Goal: Transaction & Acquisition: Obtain resource

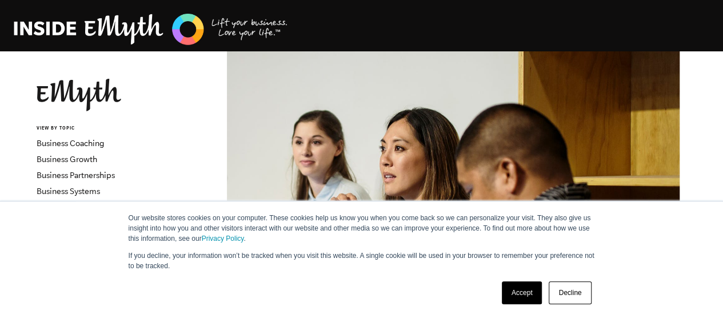
click at [574, 292] on link "Decline" at bounding box center [570, 293] width 42 height 23
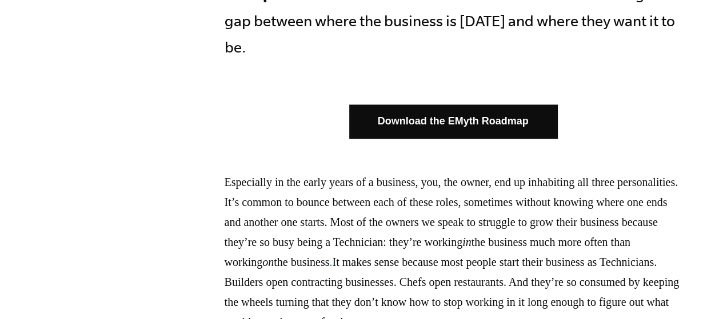
scroll to position [791, 0]
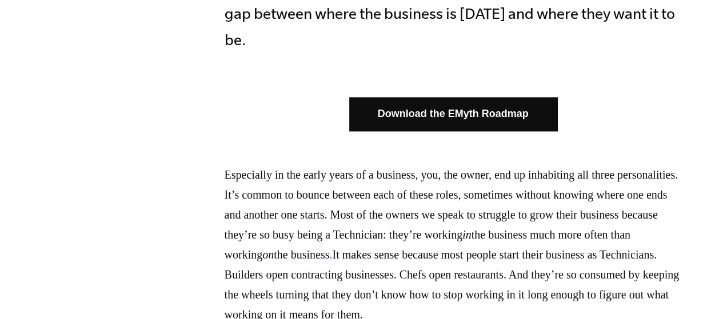
click at [471, 97] on link "Download the EMyth Roadmap" at bounding box center [453, 114] width 208 height 34
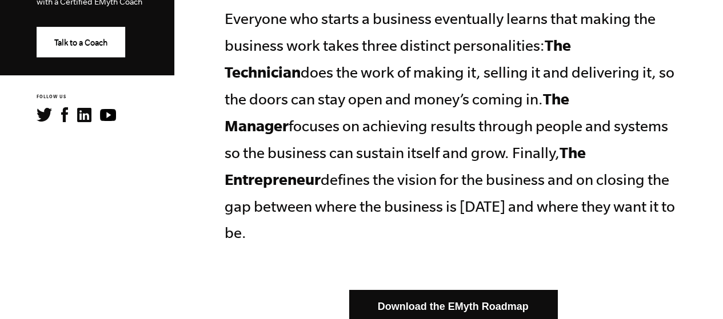
scroll to position [590, 0]
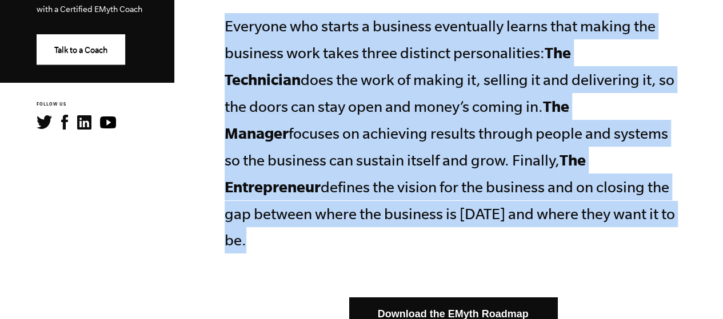
drag, startPoint x: 227, startPoint y: 20, endPoint x: 525, endPoint y: 221, distance: 359.3
click at [525, 221] on p "Everyone who starts a business eventually learns that making the business work …" at bounding box center [453, 133] width 457 height 241
copy p "Everyone who starts a business eventually learns that making the business work …"
